Goal: Task Accomplishment & Management: Manage account settings

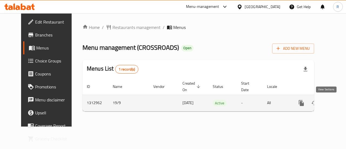
click at [337, 103] on icon "enhanced table" at bounding box center [340, 103] width 6 height 6
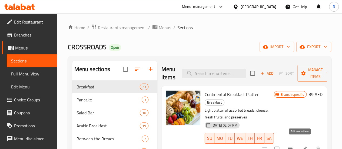
click at [302, 146] on icon at bounding box center [304, 148] width 5 height 5
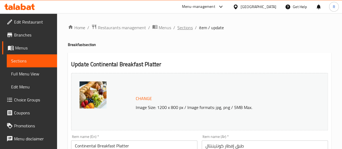
click at [184, 29] on span "Sections" at bounding box center [184, 27] width 15 height 6
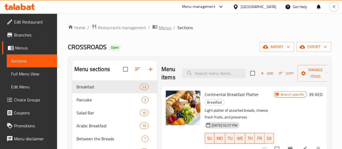
click at [169, 28] on span "Menus" at bounding box center [165, 27] width 12 height 6
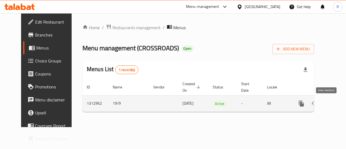
click at [338, 104] on icon "enhanced table" at bounding box center [340, 103] width 5 height 5
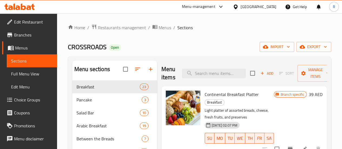
click at [21, 24] on span "Edit Restaurant" at bounding box center [33, 22] width 39 height 6
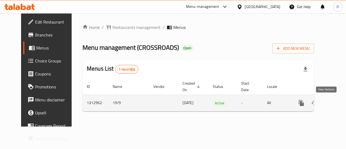
click at [337, 104] on icon "enhanced table" at bounding box center [340, 103] width 6 height 6
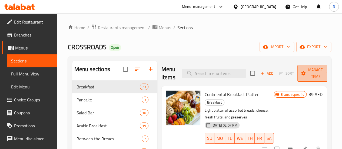
click at [304, 72] on span "Manage items" at bounding box center [316, 73] width 28 height 14
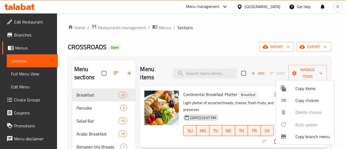
click at [241, 74] on div at bounding box center [173, 74] width 346 height 149
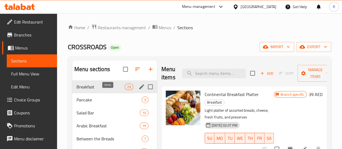
click at [125, 89] on span "23" at bounding box center [129, 86] width 8 height 5
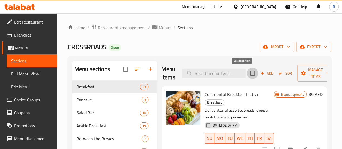
click at [247, 73] on input "checkbox" at bounding box center [252, 73] width 11 height 11
checkbox input "true"
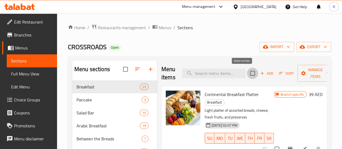
checkbox input "true"
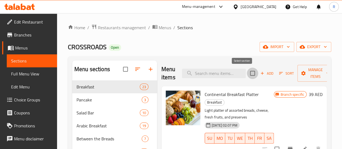
checkbox input "true"
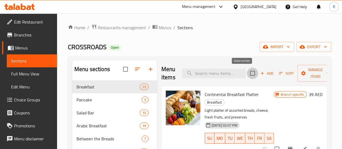
checkbox input "true"
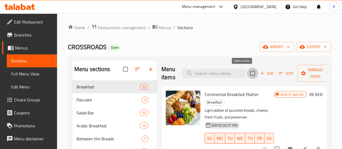
checkbox input "true"
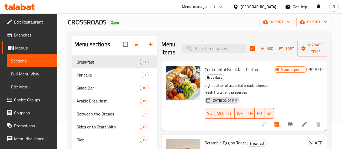
scroll to position [42, 0]
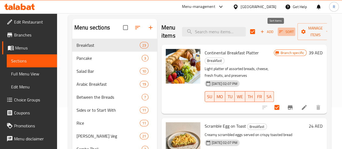
click at [278, 32] on icon "button" at bounding box center [280, 31] width 5 height 5
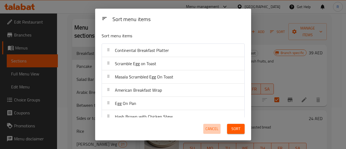
click at [206, 130] on span "Cancel" at bounding box center [211, 128] width 13 height 7
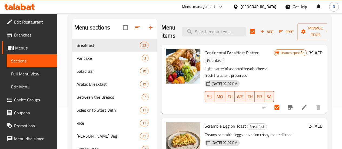
click at [302, 105] on icon at bounding box center [304, 107] width 5 height 5
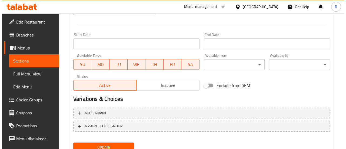
scroll to position [241, 0]
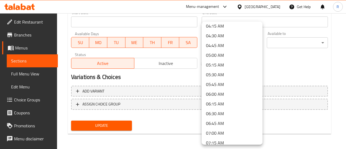
scroll to position [174, 0]
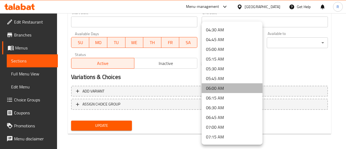
click at [236, 87] on li "06:00 AM" at bounding box center [232, 88] width 61 height 10
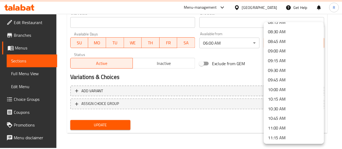
scroll to position [342, 0]
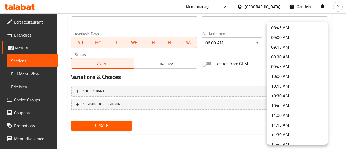
click at [291, 115] on li "11:00 AM" at bounding box center [297, 115] width 61 height 10
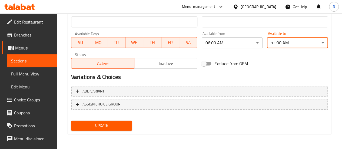
click at [112, 132] on div "Update" at bounding box center [101, 125] width 65 height 14
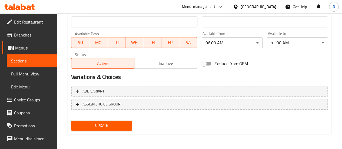
click at [113, 128] on span "Update" at bounding box center [101, 125] width 52 height 7
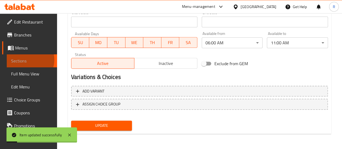
click at [27, 60] on span "Sections" at bounding box center [32, 61] width 42 height 6
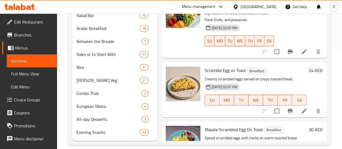
scroll to position [108, 0]
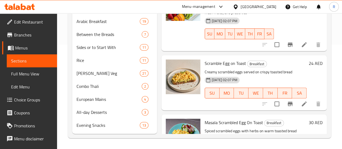
click at [302, 101] on icon at bounding box center [304, 103] width 5 height 5
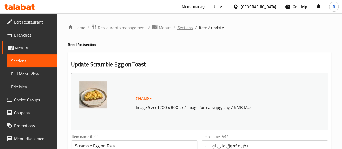
click at [189, 26] on span "Sections" at bounding box center [184, 27] width 15 height 6
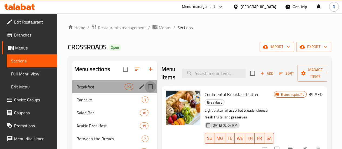
click at [145, 92] on input "Menu sections" at bounding box center [150, 86] width 11 height 11
checkbox input "true"
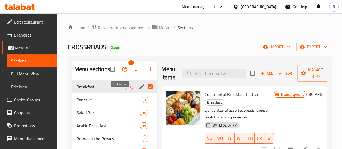
click at [139, 89] on icon "edit" at bounding box center [141, 86] width 5 height 5
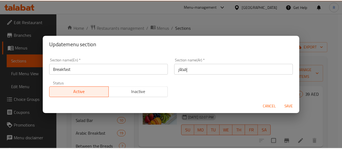
scroll to position [1, 0]
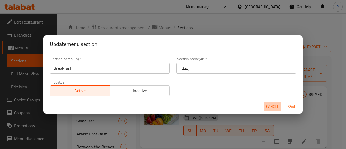
click at [272, 104] on span "Cancel" at bounding box center [272, 106] width 13 height 7
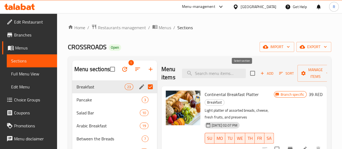
click at [247, 72] on input "checkbox" at bounding box center [252, 73] width 11 height 11
checkbox input "true"
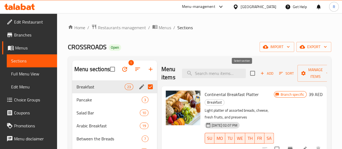
checkbox input "true"
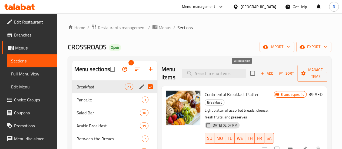
checkbox input "true"
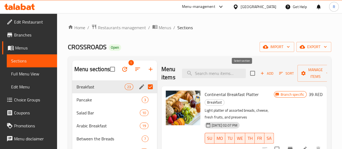
checkbox input "true"
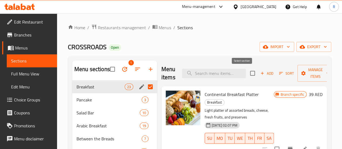
checkbox input "true"
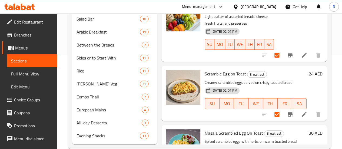
scroll to position [112, 0]
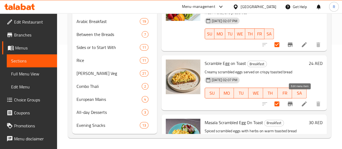
click at [301, 101] on icon at bounding box center [304, 104] width 6 height 6
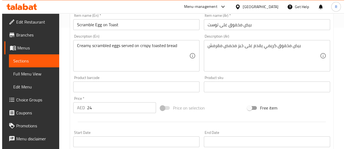
scroll to position [204, 0]
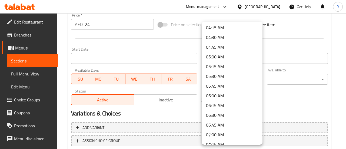
scroll to position [168, 0]
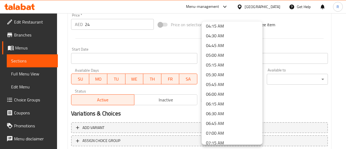
click at [233, 95] on li "06:00 AM" at bounding box center [232, 94] width 61 height 10
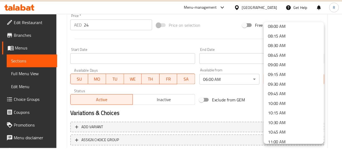
scroll to position [325, 0]
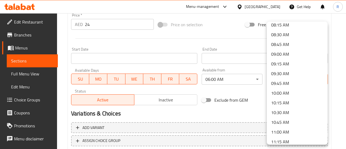
click at [302, 130] on li "11:00 AM" at bounding box center [297, 132] width 61 height 10
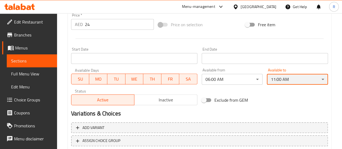
scroll to position [241, 0]
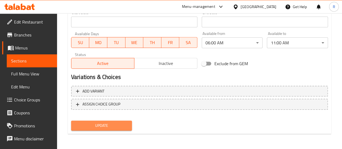
click at [101, 126] on span "Update" at bounding box center [101, 125] width 52 height 7
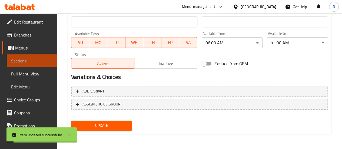
click at [40, 62] on span "Sections" at bounding box center [32, 61] width 42 height 6
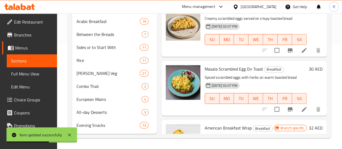
scroll to position [54, 0]
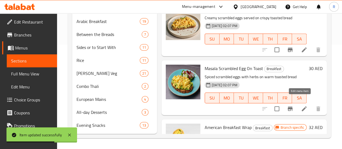
click at [301, 105] on icon at bounding box center [304, 108] width 6 height 6
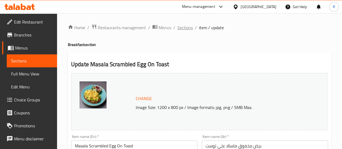
click at [186, 29] on span "Sections" at bounding box center [184, 27] width 15 height 6
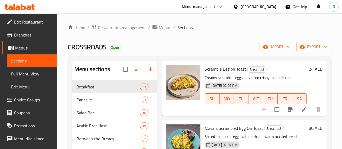
scroll to position [97, 0]
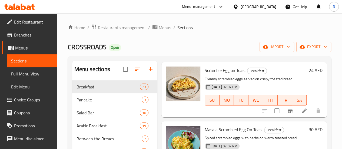
click at [296, 106] on li at bounding box center [303, 111] width 15 height 10
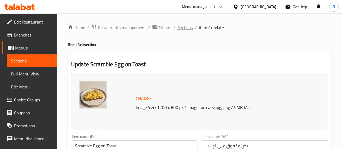
click at [184, 30] on span "Sections" at bounding box center [184, 27] width 15 height 6
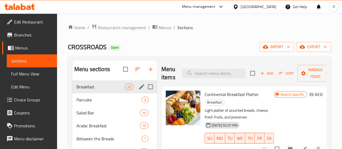
click at [145, 92] on input "Menu sections" at bounding box center [150, 86] width 11 height 11
checkbox input "true"
click at [247, 72] on input "checkbox" at bounding box center [252, 73] width 11 height 11
checkbox input "true"
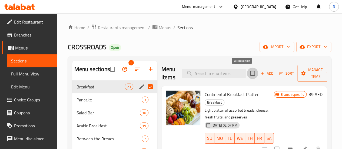
checkbox input "true"
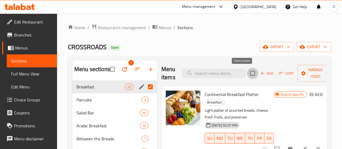
checkbox input "true"
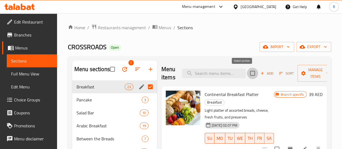
checkbox input "true"
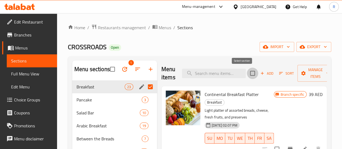
checkbox input "true"
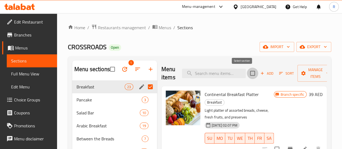
checkbox input "true"
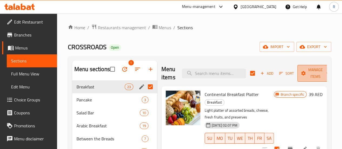
click at [325, 72] on icon "button" at bounding box center [327, 73] width 5 height 5
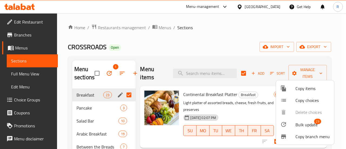
click at [305, 125] on span "Bulk update" at bounding box center [306, 124] width 22 height 6
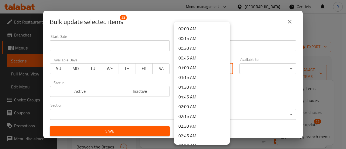
click at [201, 69] on body "​ Menu-management [GEOGRAPHIC_DATA] Get Help R Edit Restaurant Branches Menus S…" at bounding box center [173, 81] width 346 height 136
click at [192, 60] on li "06:00 AM" at bounding box center [202, 58] width 56 height 10
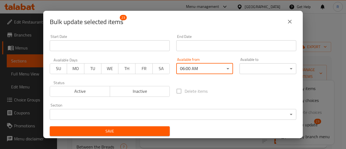
click at [254, 69] on body "​ Menu-management [GEOGRAPHIC_DATA] Get Help R Edit Restaurant Branches Menus S…" at bounding box center [173, 81] width 346 height 136
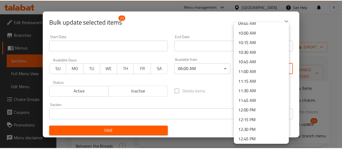
scroll to position [390, 0]
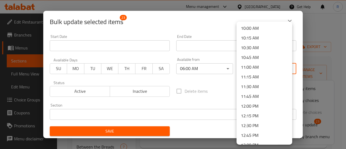
click at [254, 64] on li "11:00 AM" at bounding box center [264, 67] width 56 height 10
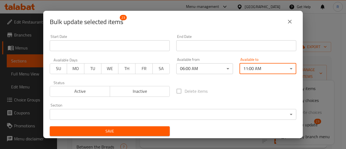
click at [153, 133] on span "Save" at bounding box center [109, 131] width 111 height 7
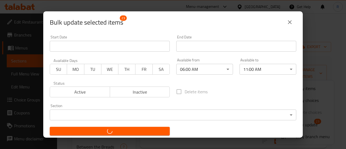
checkbox input "false"
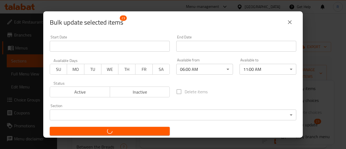
checkbox input "false"
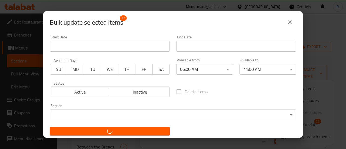
checkbox input "false"
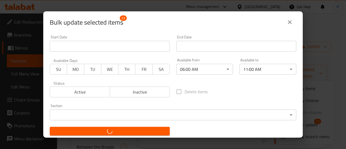
checkbox input "false"
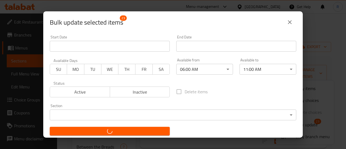
checkbox input "false"
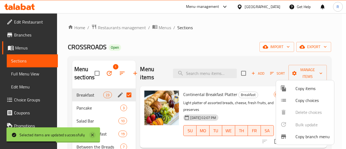
click at [92, 133] on icon at bounding box center [92, 135] width 6 height 6
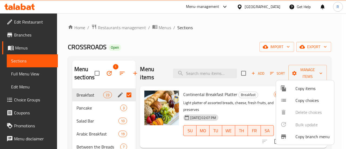
drag, startPoint x: 325, startPoint y: 73, endPoint x: 323, endPoint y: 85, distance: 12.1
click at [323, 85] on div "Copy items Copy choices Delete choices Bulk update 0 Copy branch menu" at bounding box center [173, 74] width 346 height 149
drag, startPoint x: 324, startPoint y: 72, endPoint x: 324, endPoint y: 82, distance: 10.3
click at [324, 82] on div "Copy items Copy choices Delete choices Bulk update 0 Copy branch menu" at bounding box center [173, 74] width 346 height 149
click at [336, 69] on div at bounding box center [173, 74] width 346 height 149
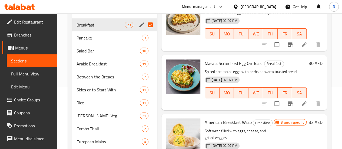
scroll to position [63, 0]
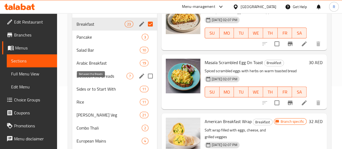
click at [98, 79] on span "Between the Breads" at bounding box center [101, 76] width 50 height 6
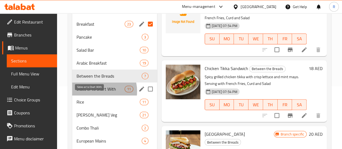
click at [97, 92] on span "Sides or to Start With" at bounding box center [100, 89] width 48 height 6
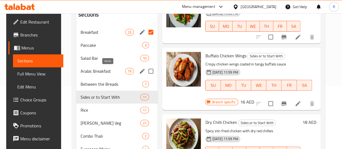
click at [103, 69] on span "Arabic Breakfast" at bounding box center [103, 71] width 45 height 6
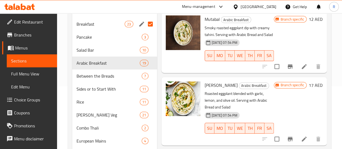
scroll to position [86, 0]
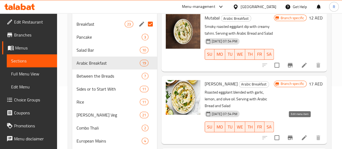
click at [301, 134] on icon at bounding box center [304, 137] width 6 height 6
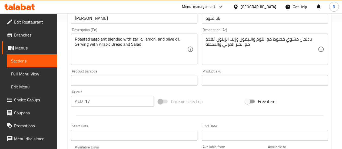
scroll to position [130, 0]
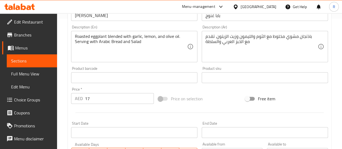
click at [95, 96] on input "17" at bounding box center [119, 98] width 69 height 11
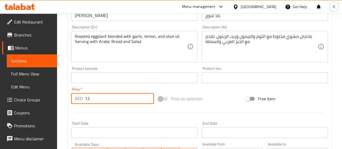
scroll to position [221, 0]
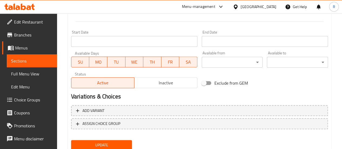
type input "12"
click at [103, 143] on span "Update" at bounding box center [101, 145] width 52 height 7
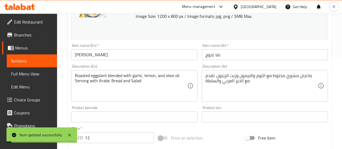
scroll to position [0, 0]
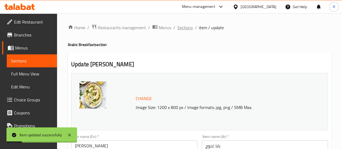
click at [186, 30] on span "Sections" at bounding box center [184, 27] width 15 height 6
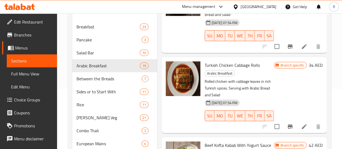
scroll to position [62, 0]
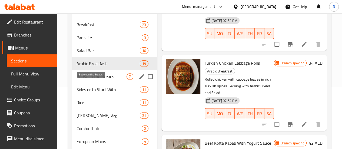
click at [93, 80] on span "Between the Breads" at bounding box center [101, 76] width 50 height 6
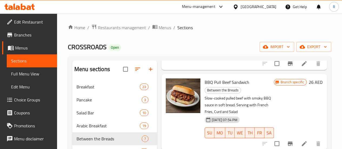
click at [328, 66] on div "Menu sections Breakfast 23 Pancake 3 Salad Bar 10 Arabic Breakfast 19 Between t…" at bounding box center [199, 149] width 263 height 186
click at [328, 65] on div "Menu sections Breakfast 23 Pancake 3 Salad Bar 10 Arabic Breakfast 19 Between t…" at bounding box center [199, 149] width 263 height 186
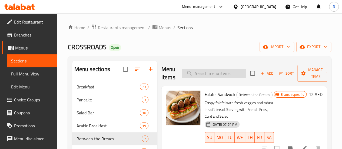
click at [200, 72] on input "search" at bounding box center [214, 73] width 64 height 9
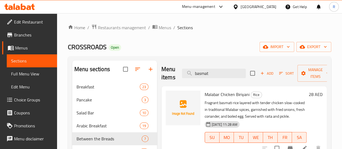
drag, startPoint x: 145, startPoint y: 75, endPoint x: 57, endPoint y: 80, distance: 88.2
click at [73, 77] on div "Menu sections Breakfast 23 Pancake 3 Salad Bar 10 Arabic Breakfast 19 Between t…" at bounding box center [199, 150] width 255 height 178
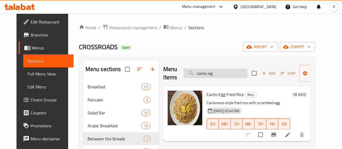
click at [215, 74] on input "canto eg" at bounding box center [215, 73] width 64 height 9
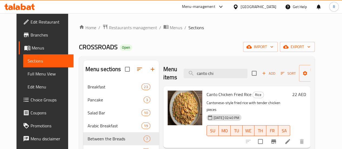
drag, startPoint x: 209, startPoint y: 75, endPoint x: 133, endPoint y: 76, distance: 75.9
click at [134, 76] on div "Menu sections Breakfast 23 Pancake 3 Salad Bar 10 Arabic Breakfast 19 Between t…" at bounding box center [196, 150] width 227 height 178
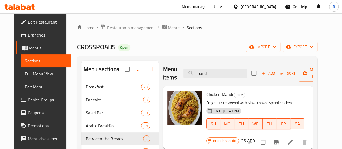
drag, startPoint x: 211, startPoint y: 75, endPoint x: 145, endPoint y: 80, distance: 65.8
click at [163, 78] on div "Menu items mandi Add Sort Manage items" at bounding box center [238, 74] width 150 height 26
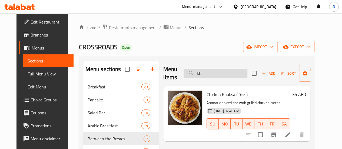
type input "k"
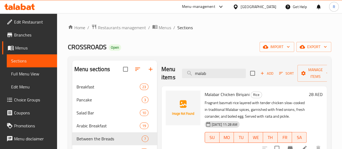
drag, startPoint x: 208, startPoint y: 71, endPoint x: 98, endPoint y: 86, distance: 110.7
click at [103, 85] on div "Menu sections Breakfast 23 Pancake 3 Salad Bar 10 Arabic Breakfast 19 Between t…" at bounding box center [199, 150] width 255 height 178
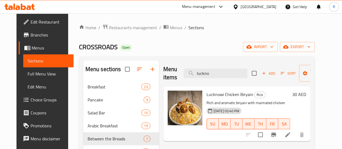
drag, startPoint x: 203, startPoint y: 75, endPoint x: 59, endPoint y: 110, distance: 147.9
click at [112, 95] on div "Menu sections Breakfast 23 Pancake 3 Salad Bar 10 Arabic Breakfast 19 Between t…" at bounding box center [196, 150] width 227 height 178
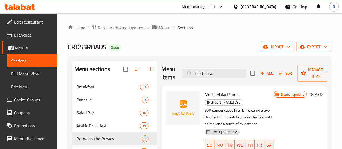
drag, startPoint x: 212, startPoint y: 71, endPoint x: 121, endPoint y: 85, distance: 92.0
click at [122, 85] on div "Menu sections Breakfast 23 Pancake 3 Salad Bar 10 Arabic Breakfast 19 Between t…" at bounding box center [199, 150] width 255 height 178
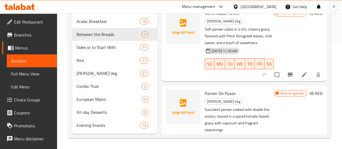
scroll to position [151, 0]
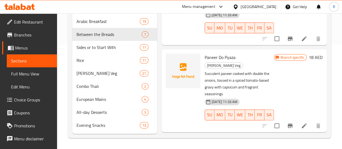
type input "paneer"
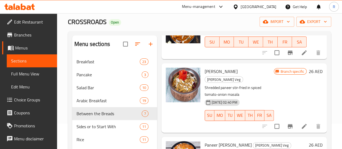
scroll to position [30, 0]
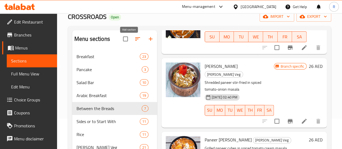
click at [147, 42] on icon "button" at bounding box center [150, 39] width 6 height 6
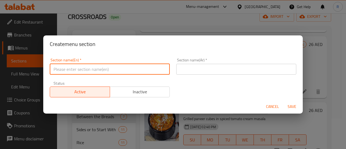
click at [129, 69] on input "text" at bounding box center [110, 69] width 120 height 11
type input "[PERSON_NAME] Non veg"
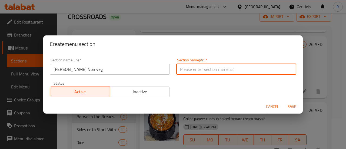
click at [216, 66] on input "text" at bounding box center [236, 69] width 120 height 11
paste input "كاري غير نباتي"
type input "كاري غير نباتي"
click at [289, 104] on span "Save" at bounding box center [291, 106] width 13 height 7
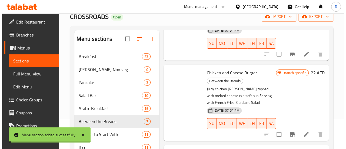
scroll to position [283, 0]
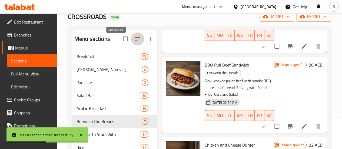
click at [134, 42] on icon "button" at bounding box center [137, 39] width 6 height 6
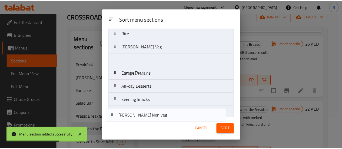
scroll to position [99, 0]
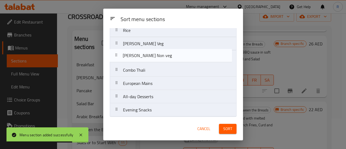
drag, startPoint x: 139, startPoint y: 66, endPoint x: 138, endPoint y: 63, distance: 3.3
click at [138, 63] on nav "Breakfast [PERSON_NAME] Non veg Pancake Salad Bar Arabic Breakfast Between the …" at bounding box center [173, 30] width 127 height 173
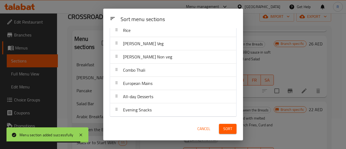
click at [223, 129] on button "Sort" at bounding box center [228, 129] width 18 height 10
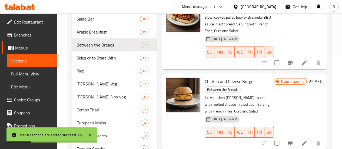
scroll to position [113, 0]
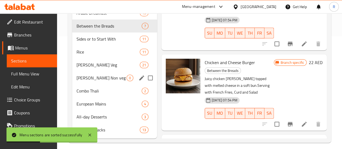
click at [95, 81] on span "[PERSON_NAME] Non veg" at bounding box center [101, 78] width 50 height 6
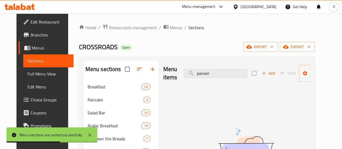
click at [262, 72] on span "Add" at bounding box center [268, 73] width 15 height 6
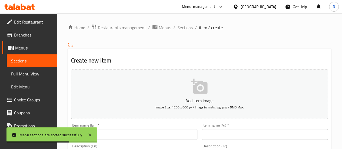
click at [146, 132] on div "Item name (En)   * Item name (En) *" at bounding box center [134, 131] width 126 height 16
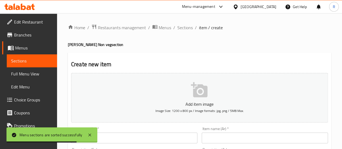
click at [147, 136] on input "text" at bounding box center [134, 137] width 126 height 11
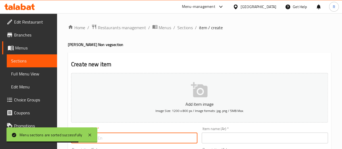
paste input "Chicken Rara"
type input "Chicken Rara"
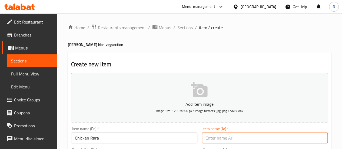
click at [236, 137] on input "text" at bounding box center [265, 137] width 126 height 11
paste input "رارا دجاج"
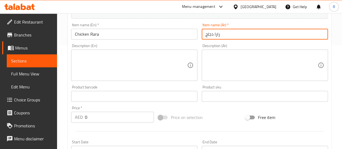
scroll to position [106, 0]
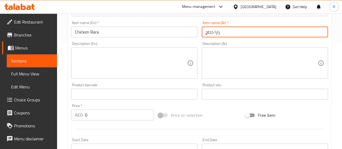
type input "رارا دجاج"
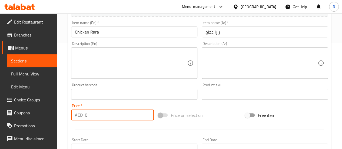
click at [112, 113] on input "0" at bounding box center [119, 114] width 69 height 11
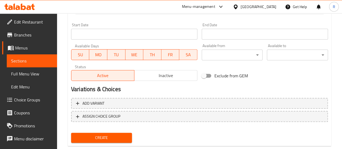
scroll to position [233, 0]
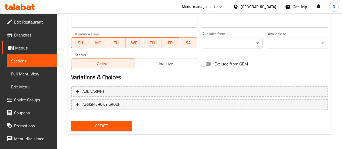
type input "22"
click at [110, 121] on button "Create" at bounding box center [101, 126] width 61 height 10
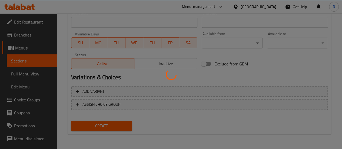
type input "0"
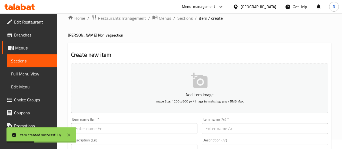
scroll to position [0, 0]
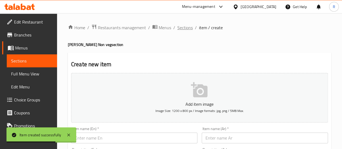
click at [178, 29] on span "Sections" at bounding box center [184, 27] width 15 height 6
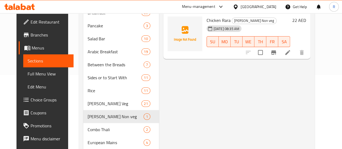
scroll to position [24, 0]
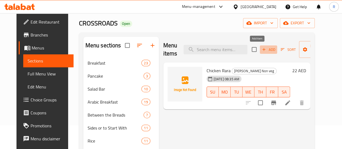
click at [261, 49] on span "Add" at bounding box center [268, 49] width 15 height 6
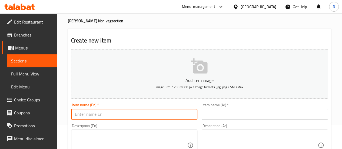
click at [133, 116] on input "text" at bounding box center [134, 114] width 126 height 11
paste input "Chicken Peshawari"
type input "Chicken Peshawari"
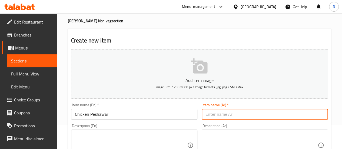
drag, startPoint x: 244, startPoint y: 118, endPoint x: 247, endPoint y: 116, distance: 3.3
click at [244, 118] on input "text" at bounding box center [265, 114] width 126 height 11
paste input "دجاج بيشاوري"
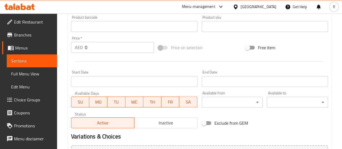
type input "دجاج بيشاوري"
click at [100, 46] on input "0" at bounding box center [119, 47] width 69 height 11
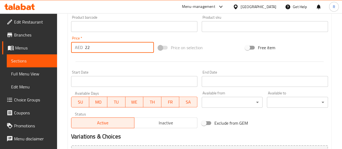
scroll to position [233, 0]
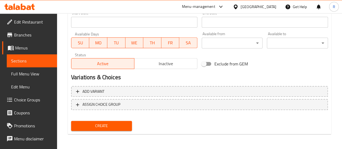
type input "22"
click at [95, 130] on button "Create" at bounding box center [101, 126] width 61 height 10
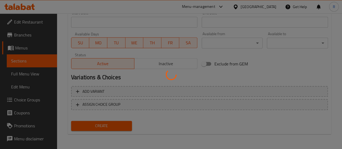
type input "0"
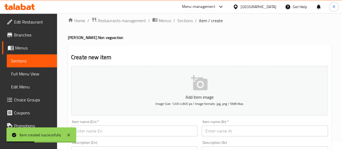
scroll to position [0, 0]
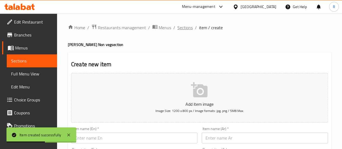
click at [180, 27] on span "Sections" at bounding box center [184, 27] width 15 height 6
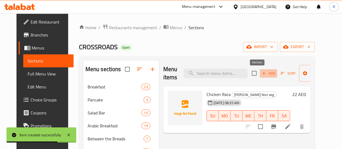
click at [261, 72] on span "Add" at bounding box center [268, 73] width 15 height 6
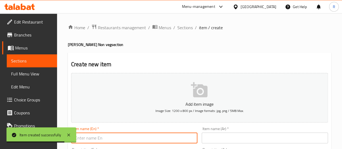
click at [160, 139] on input "text" at bounding box center [134, 137] width 126 height 11
paste input "Chicken Dhania Adaraki"
type input "Chicken Dhania Adaraki"
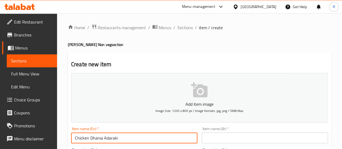
click at [225, 137] on input "text" at bounding box center [265, 137] width 126 height 11
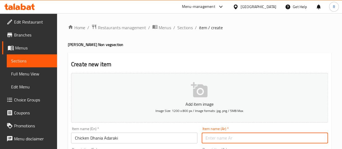
paste input "دجاج دانيا أدراكي"
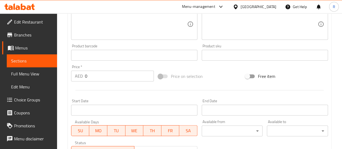
scroll to position [148, 0]
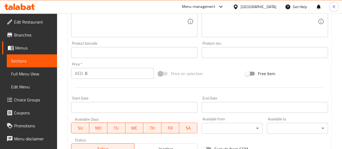
type input "دجاج دانيا أدراكي"
click at [98, 74] on input "0" at bounding box center [119, 73] width 69 height 11
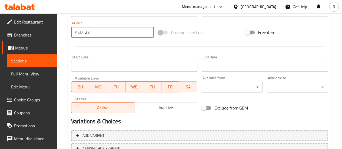
scroll to position [233, 0]
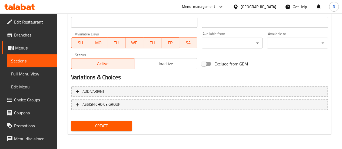
type input "22"
click at [105, 125] on span "Create" at bounding box center [101, 125] width 52 height 7
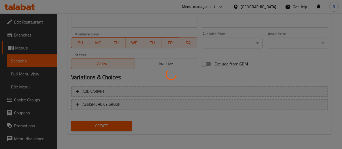
type input "0"
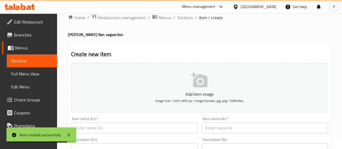
scroll to position [0, 0]
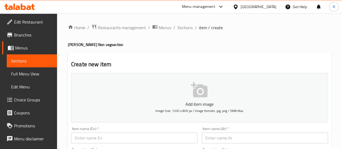
click at [116, 139] on input "text" at bounding box center [134, 137] width 126 height 11
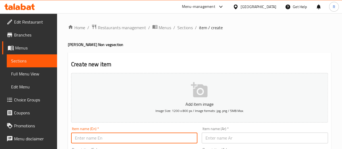
paste input "Butter Chicken"
type input "Butter Chicken"
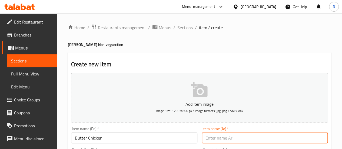
click at [248, 135] on input "text" at bounding box center [265, 137] width 126 height 11
paste input "دجاج بالزبدة"
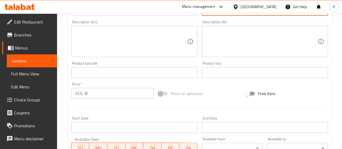
scroll to position [128, 0]
type input "دجاج بالزبدة"
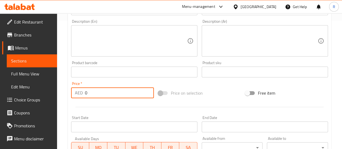
click at [93, 91] on input "0" at bounding box center [119, 92] width 69 height 11
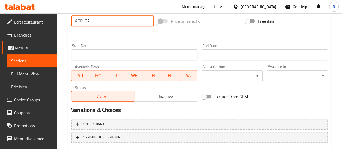
scroll to position [233, 0]
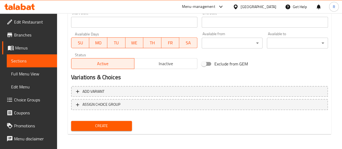
type input "22"
click at [129, 123] on button "Create" at bounding box center [101, 126] width 61 height 10
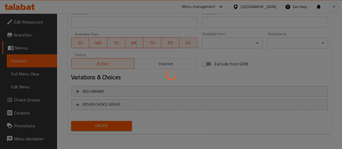
type input "0"
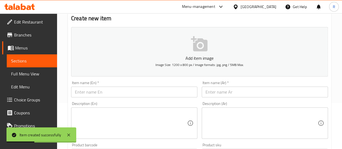
scroll to position [56, 0]
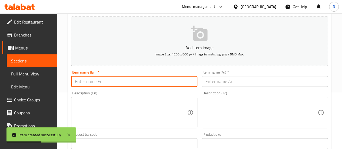
click at [109, 79] on input "text" at bounding box center [134, 81] width 126 height 11
paste input "Chicken Tikka Masala"
type input "Chicken Tikka Masala"
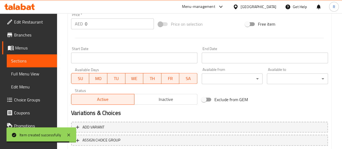
scroll to position [202, 0]
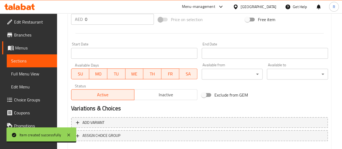
click at [103, 18] on input "0" at bounding box center [119, 19] width 69 height 11
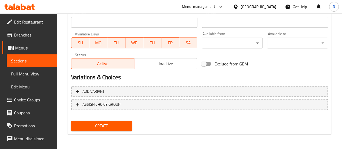
type input "22"
click at [95, 125] on span "Create" at bounding box center [101, 125] width 52 height 7
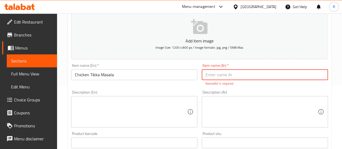
paste input "دجاج [PERSON_NAME]"
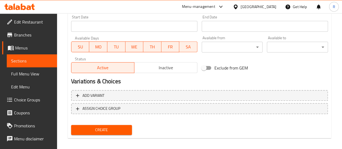
scroll to position [233, 0]
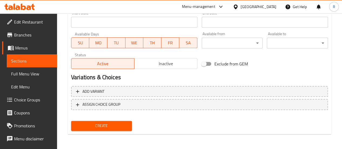
type input "دجاج [PERSON_NAME]"
click at [122, 125] on span "Create" at bounding box center [101, 125] width 52 height 7
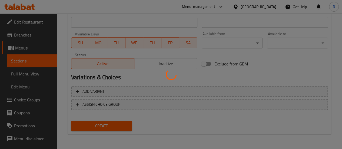
type input "0"
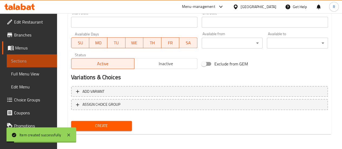
click at [35, 61] on span "Sections" at bounding box center [32, 61] width 42 height 6
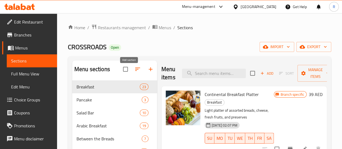
click at [149, 71] on icon "button" at bounding box center [151, 69] width 4 height 4
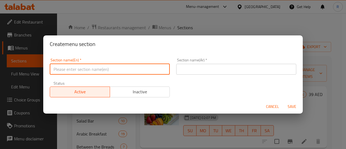
click at [133, 71] on input "text" at bounding box center [110, 69] width 120 height 11
paste input "Tandoor Se Veg"
type input "Tandoor Se Veg"
click at [204, 64] on input "text" at bounding box center [236, 69] width 120 height 11
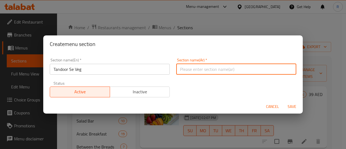
paste input "تندور سي فيج"
type input "تندور سي فيج"
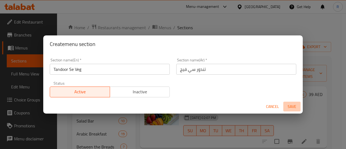
click at [289, 105] on span "Save" at bounding box center [291, 106] width 13 height 7
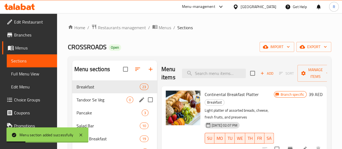
click at [139, 102] on icon "edit" at bounding box center [141, 99] width 5 height 5
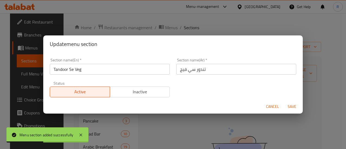
click at [272, 108] on span "Cancel" at bounding box center [272, 106] width 13 height 7
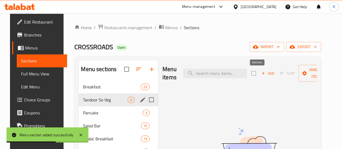
click at [261, 72] on span "Add" at bounding box center [267, 73] width 15 height 6
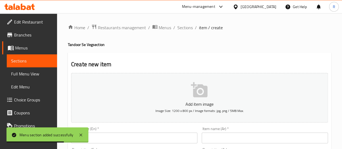
click at [137, 136] on input "text" at bounding box center [134, 137] width 126 height 11
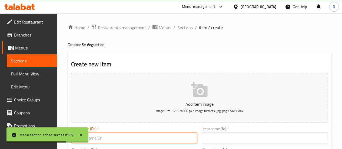
paste input "[PERSON_NAME]"
drag, startPoint x: 137, startPoint y: 136, endPoint x: 161, endPoint y: 124, distance: 26.8
click at [154, 128] on div "Item name (En)   * [PERSON_NAME] Item name (En) *" at bounding box center [134, 135] width 126 height 16
type input "[PERSON_NAME]"
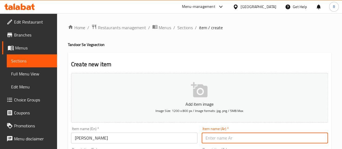
click at [243, 133] on input "text" at bounding box center [265, 137] width 126 height 11
paste input "أشاري [PERSON_NAME]"
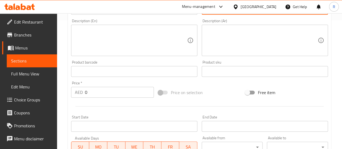
scroll to position [139, 0]
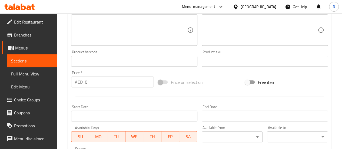
type input "أشاري [PERSON_NAME]"
click at [100, 83] on input "0" at bounding box center [119, 81] width 69 height 11
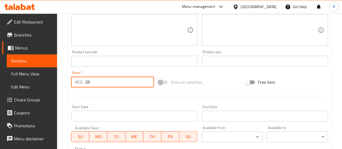
scroll to position [233, 0]
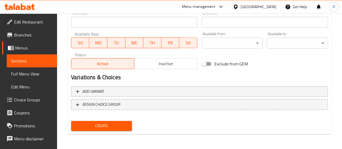
type input "28"
click at [124, 122] on span "Create" at bounding box center [101, 125] width 52 height 7
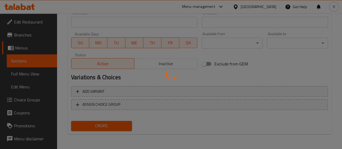
type input "0"
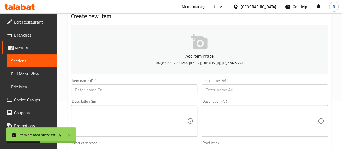
scroll to position [56, 0]
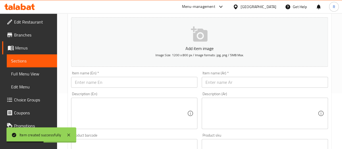
click at [168, 87] on input "text" at bounding box center [134, 82] width 126 height 11
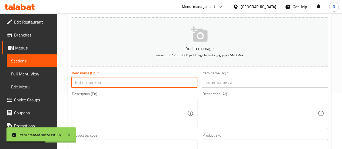
paste input "Hariyali [PERSON_NAME]"
type input "Hariyali [PERSON_NAME]"
drag, startPoint x: 244, startPoint y: 83, endPoint x: 255, endPoint y: 78, distance: 12.1
click at [244, 83] on input "text" at bounding box center [265, 82] width 126 height 11
paste input "[PERSON_NAME] الخضراء"
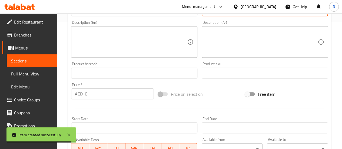
scroll to position [131, 0]
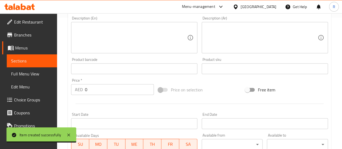
type input "[PERSON_NAME] الخضراء"
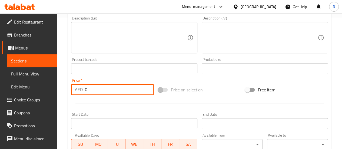
click at [98, 92] on input "0" at bounding box center [119, 89] width 69 height 11
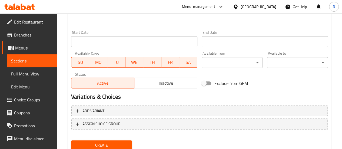
scroll to position [233, 0]
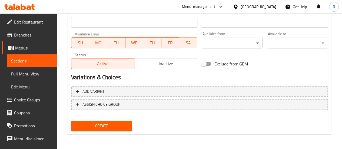
type input "28"
click at [111, 128] on span "Create" at bounding box center [101, 125] width 52 height 7
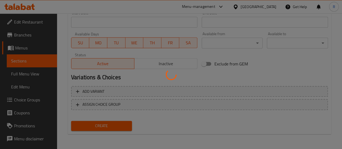
type input "0"
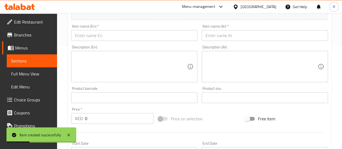
scroll to position [75, 0]
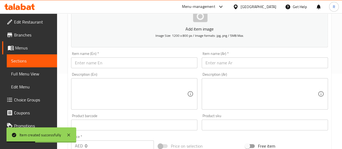
click at [166, 66] on input "text" at bounding box center [134, 62] width 126 height 11
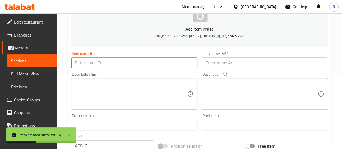
paste input "Tandoori Paneer Tikka"
type input "Tandoori Paneer Tikka"
click at [234, 67] on input "text" at bounding box center [265, 62] width 126 height 11
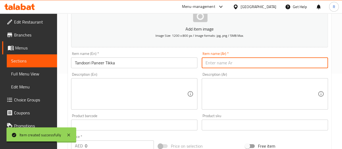
paste input "تندوري [PERSON_NAME]"
type input "تندوري [PERSON_NAME]"
click at [101, 146] on input "0" at bounding box center [119, 145] width 69 height 11
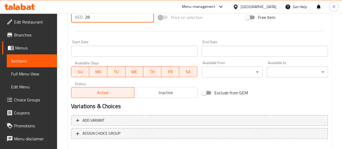
scroll to position [233, 0]
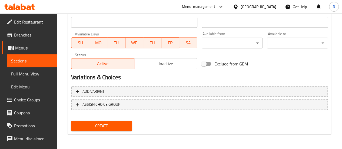
type input "28"
click at [124, 123] on span "Create" at bounding box center [101, 125] width 52 height 7
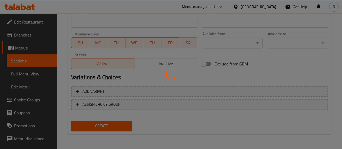
type input "0"
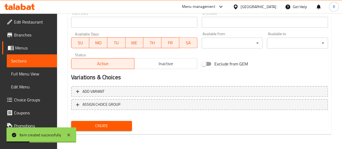
scroll to position [102, 0]
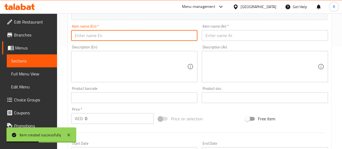
click at [166, 34] on input "text" at bounding box center [134, 35] width 126 height 11
paste input "Malai Paneer Tikka"
type input "Malai Paneer Tikka"
click at [237, 34] on input "text" at bounding box center [265, 35] width 126 height 11
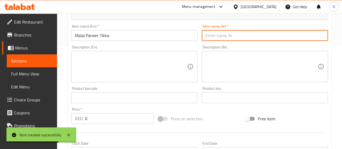
paste input "مالاي بانير تيكا"
type input "مالاي بانير تيكا"
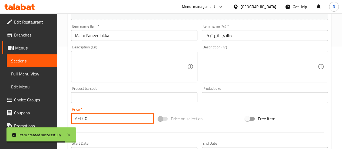
click at [109, 123] on input "0" at bounding box center [119, 118] width 69 height 11
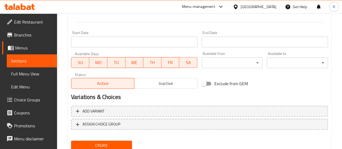
scroll to position [233, 0]
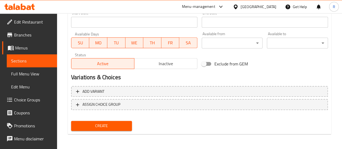
type input "28"
click at [123, 125] on span "Create" at bounding box center [101, 125] width 52 height 7
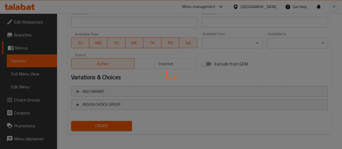
type input "0"
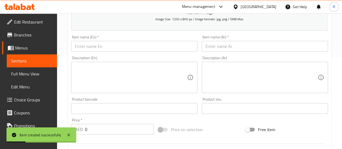
scroll to position [0, 0]
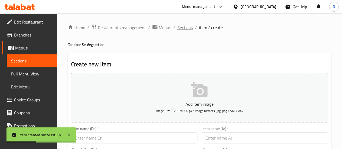
click at [185, 26] on span "Sections" at bounding box center [184, 27] width 15 height 6
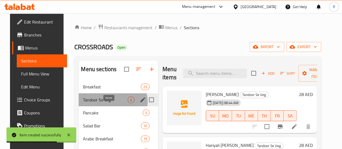
click at [128, 102] on span "4" at bounding box center [131, 99] width 6 height 5
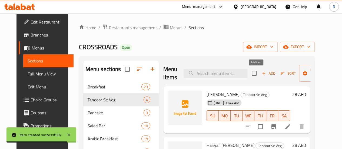
click at [261, 71] on span "Add" at bounding box center [268, 73] width 15 height 6
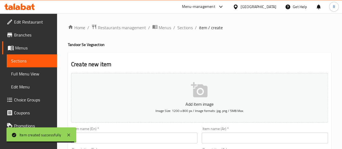
click at [128, 133] on input "text" at bounding box center [134, 137] width 126 height 11
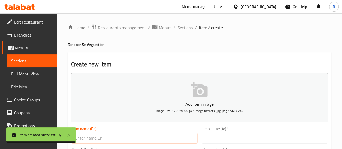
paste input "[PERSON_NAME]"
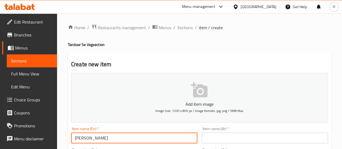
type input "[PERSON_NAME]"
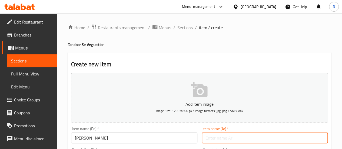
drag, startPoint x: 234, startPoint y: 136, endPoint x: 236, endPoint y: 133, distance: 4.1
click at [234, 136] on input "text" at bounding box center [265, 137] width 126 height 11
paste input "باسيل [PERSON_NAME]"
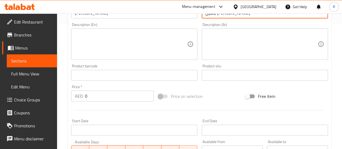
scroll to position [120, 0]
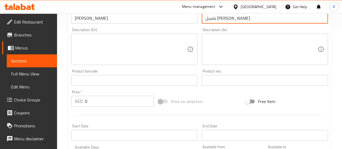
type input "باسيل [PERSON_NAME]"
click at [110, 98] on input "0" at bounding box center [119, 101] width 69 height 11
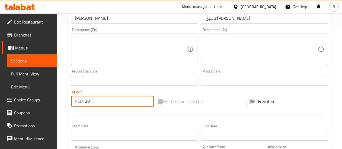
scroll to position [233, 0]
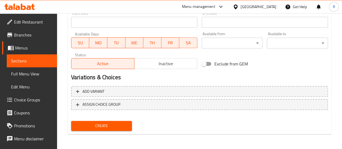
type input "28"
click at [116, 125] on span "Create" at bounding box center [101, 125] width 52 height 7
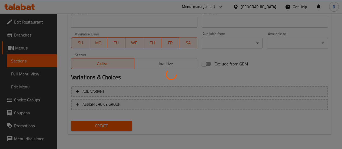
type input "0"
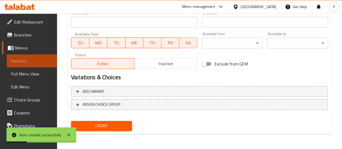
click at [46, 63] on span "Sections" at bounding box center [32, 61] width 42 height 6
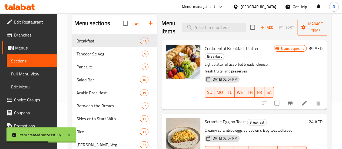
scroll to position [37, 0]
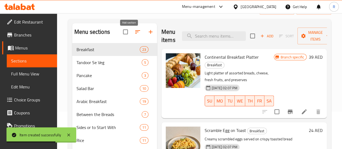
click at [147, 35] on icon "button" at bounding box center [150, 32] width 6 height 6
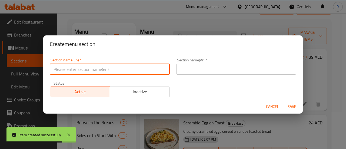
click at [139, 65] on input "text" at bounding box center [110, 69] width 120 height 11
paste input "Tandoor Se Non-Veg"
type input "Tandoor Se Non-Veg"
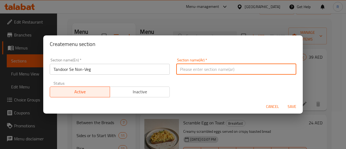
click at [204, 73] on input "text" at bounding box center [236, 69] width 120 height 11
paste input "تندوري سي نون فيج"
type input "تندوري سي نون فيج"
click at [292, 106] on span "Save" at bounding box center [291, 106] width 13 height 7
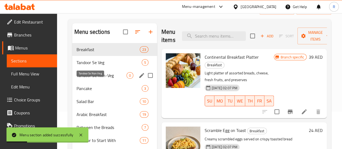
click at [93, 79] on span "Tandoor Se Non-Veg" at bounding box center [101, 75] width 50 height 6
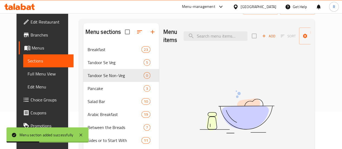
click at [261, 36] on span "Add" at bounding box center [268, 36] width 15 height 6
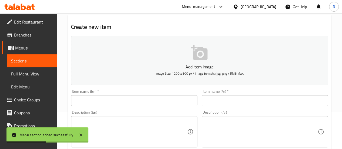
click at [125, 95] on input "text" at bounding box center [134, 100] width 126 height 11
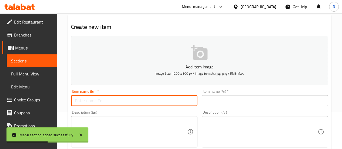
drag, startPoint x: 126, startPoint y: 95, endPoint x: 129, endPoint y: 106, distance: 11.1
click at [129, 106] on div "Item name (En)   * Item name (En) *" at bounding box center [134, 97] width 130 height 21
paste input "Lahsooni Chicken Tikka"
type input "Lahsooni Chicken Tikka"
drag, startPoint x: 224, startPoint y: 103, endPoint x: 235, endPoint y: 96, distance: 12.8
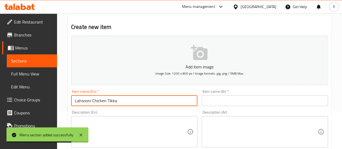
click at [224, 103] on input "text" at bounding box center [265, 100] width 126 height 11
paste input "دجاج [PERSON_NAME]"
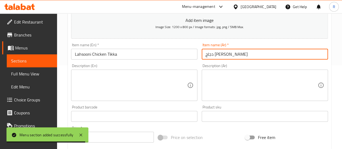
scroll to position [147, 0]
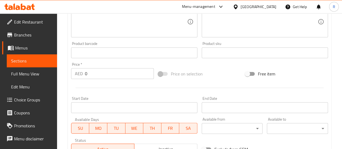
type input "دجاج [PERSON_NAME]"
click at [121, 72] on input "0" at bounding box center [119, 73] width 69 height 11
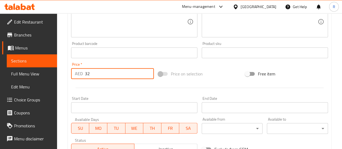
scroll to position [233, 0]
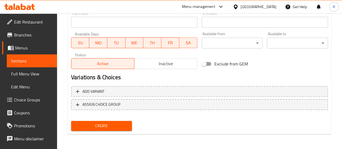
type input "32"
click at [102, 125] on span "Create" at bounding box center [101, 125] width 52 height 7
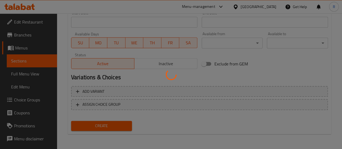
type input "0"
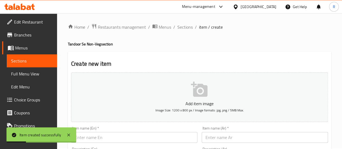
scroll to position [0, 0]
drag, startPoint x: 148, startPoint y: 132, endPoint x: 147, endPoint y: 136, distance: 4.6
click at [147, 136] on div "Item name (En)   * Item name (En) *" at bounding box center [134, 135] width 126 height 16
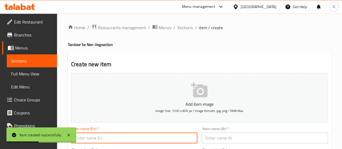
click at [147, 136] on input "text" at bounding box center [134, 137] width 126 height 11
paste input "Malai Chicken Tikka"
type input "Malai Chicken Tikka"
click at [247, 136] on input "text" at bounding box center [265, 137] width 126 height 11
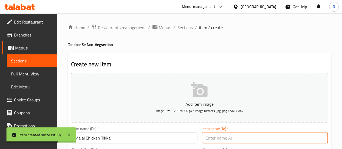
paste input "دجاج تكا الجبلي"
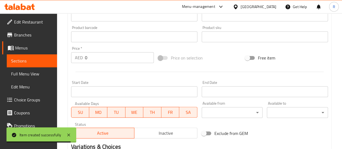
scroll to position [164, 0]
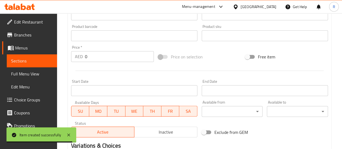
type input "دجاج تكا الجبلي"
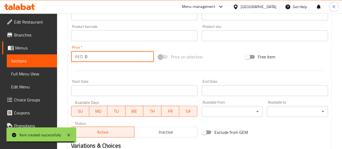
click at [96, 60] on input "0" at bounding box center [119, 56] width 69 height 11
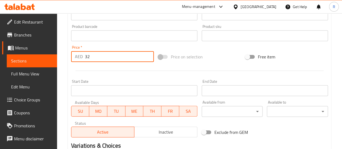
type input "32"
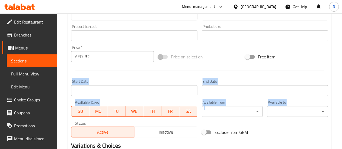
drag, startPoint x: 342, startPoint y: 86, endPoint x: 342, endPoint y: 103, distance: 17.0
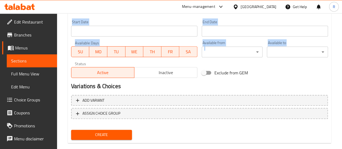
scroll to position [233, 0]
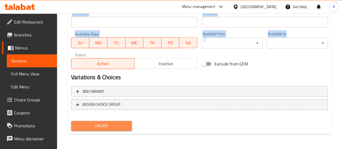
click at [113, 123] on span "Create" at bounding box center [101, 125] width 52 height 7
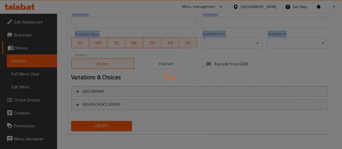
type input "0"
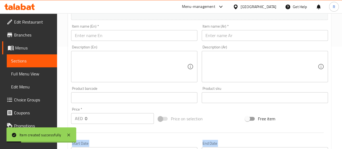
scroll to position [16, 0]
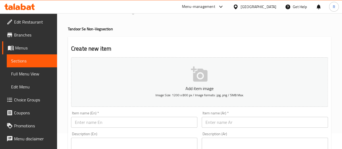
click at [35, 63] on span "Sections" at bounding box center [32, 61] width 42 height 6
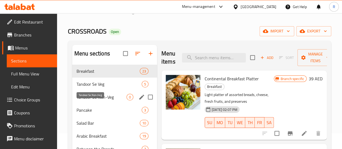
click at [89, 100] on span "Tandoor Se Non-Veg" at bounding box center [101, 97] width 50 height 6
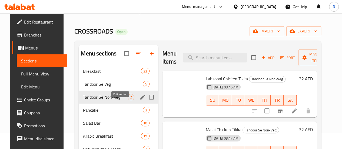
click at [139, 100] on icon "edit" at bounding box center [142, 97] width 6 height 6
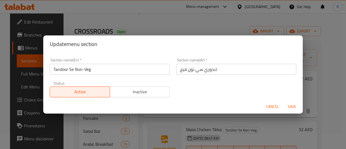
drag, startPoint x: 129, startPoint y: 90, endPoint x: 135, endPoint y: 89, distance: 6.8
click at [130, 90] on span "Inactive" at bounding box center [140, 92] width 56 height 8
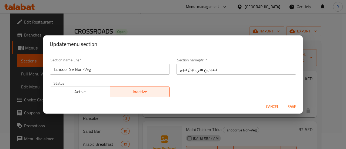
click at [288, 108] on span "Save" at bounding box center [291, 106] width 13 height 7
